Goal: Transaction & Acquisition: Download file/media

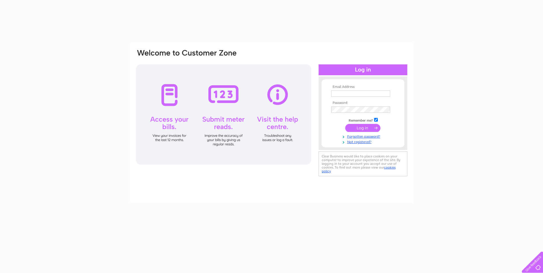
type input "[EMAIL_ADDRESS][DOMAIN_NAME]"
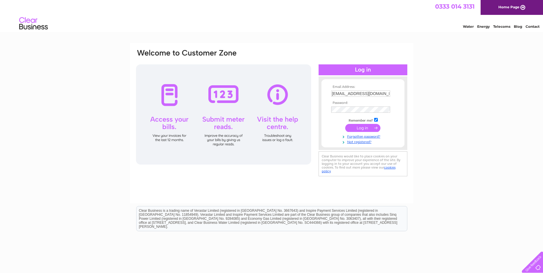
click at [358, 128] on input "submit" at bounding box center [362, 128] width 35 height 8
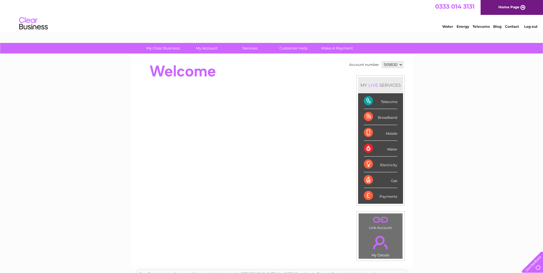
click at [400, 63] on select "509830 927684" at bounding box center [392, 64] width 21 height 7
click at [382, 61] on select "509830 927684" at bounding box center [392, 64] width 21 height 7
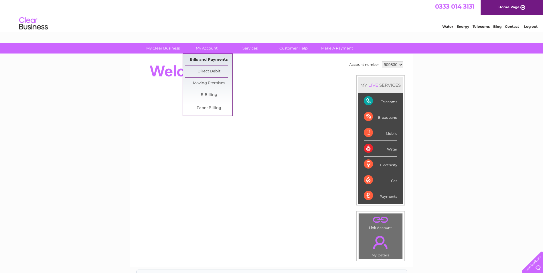
click at [214, 58] on link "Bills and Payments" at bounding box center [208, 59] width 47 height 11
click at [214, 57] on link "Bills and Payments" at bounding box center [208, 59] width 47 height 11
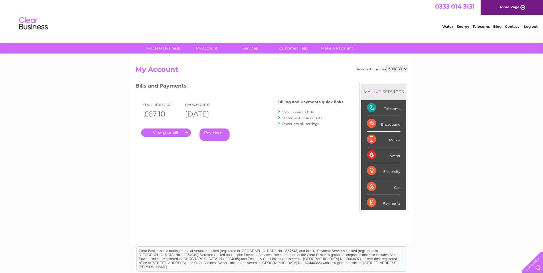
click at [297, 111] on link "View previous bills" at bounding box center [297, 112] width 31 height 4
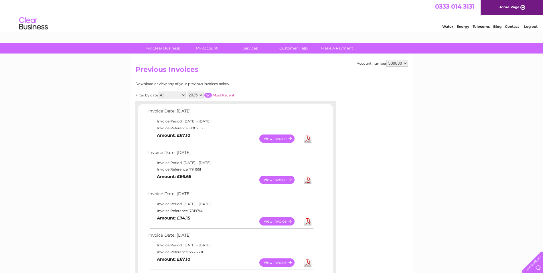
click at [281, 178] on link "View" at bounding box center [280, 180] width 42 height 8
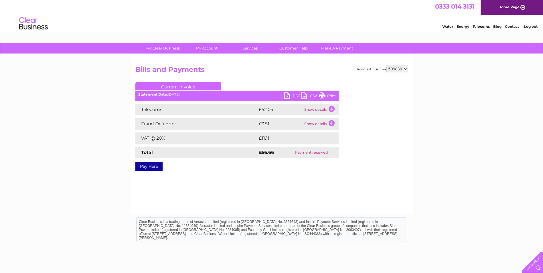
click at [287, 96] on link "PDF" at bounding box center [292, 96] width 17 height 8
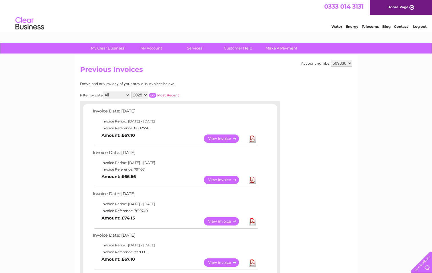
click at [219, 139] on link "View" at bounding box center [225, 138] width 42 height 8
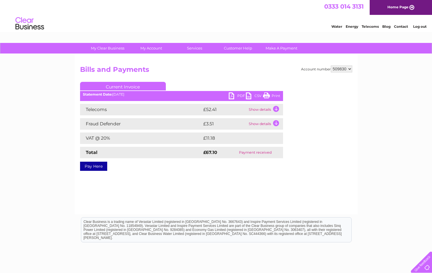
click at [231, 96] on link "PDF" at bounding box center [237, 96] width 17 height 8
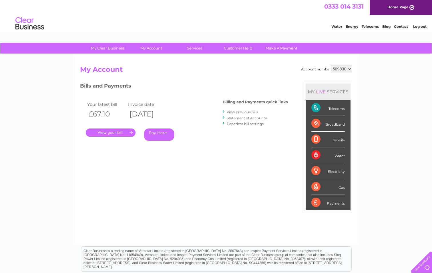
click at [350, 70] on select "509830 927684" at bounding box center [341, 68] width 21 height 7
select select "927684"
click at [331, 65] on select "509830 927684" at bounding box center [341, 68] width 21 height 7
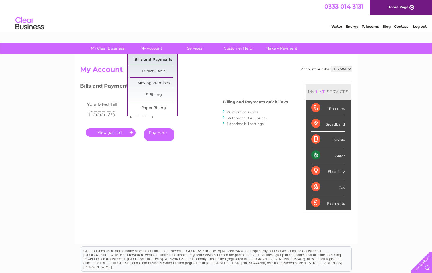
click at [153, 58] on link "Bills and Payments" at bounding box center [153, 59] width 47 height 11
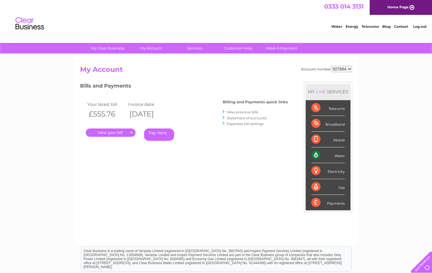
click at [252, 110] on link "View previous bills" at bounding box center [242, 112] width 31 height 4
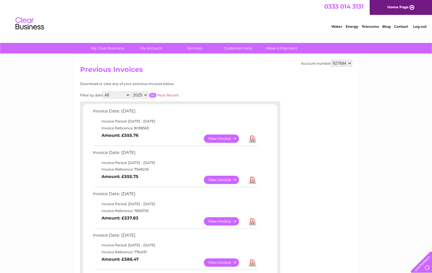
click at [253, 223] on link "Download" at bounding box center [252, 221] width 7 height 8
click at [252, 179] on link "Download" at bounding box center [252, 180] width 7 height 8
click at [253, 137] on link "Download" at bounding box center [252, 138] width 7 height 8
